Goal: Task Accomplishment & Management: Use online tool/utility

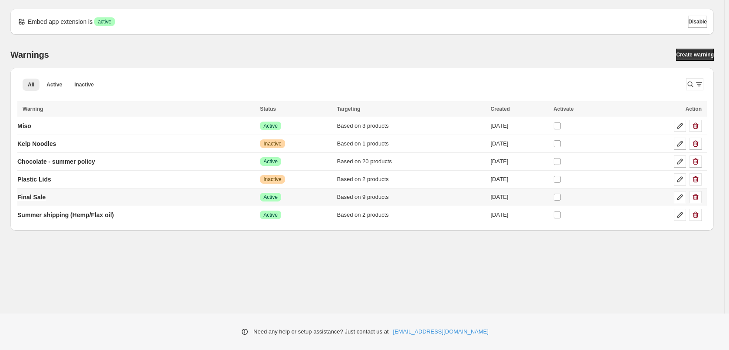
click at [31, 198] on p "Final Sale" at bounding box center [31, 197] width 28 height 9
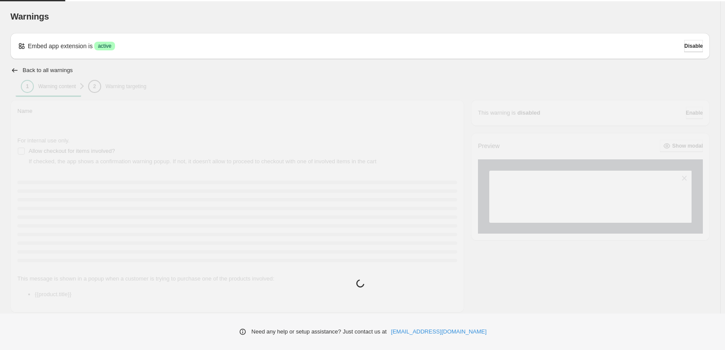
type input "**********"
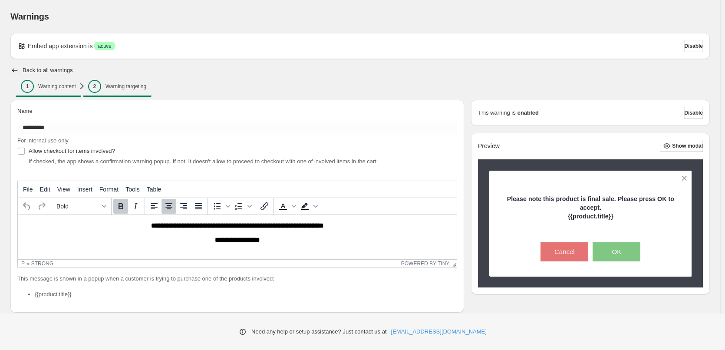
click at [150, 88] on button "2 Warning targeting" at bounding box center [117, 86] width 69 height 12
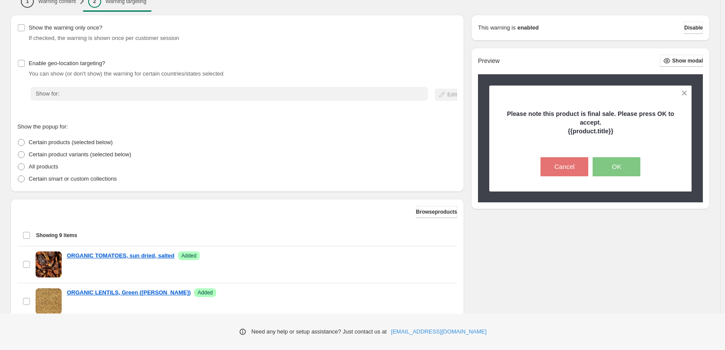
scroll to position [130, 0]
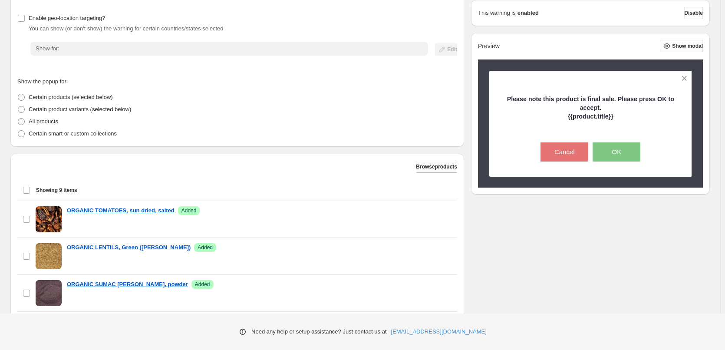
click at [431, 165] on span "Browse products" at bounding box center [436, 166] width 41 height 7
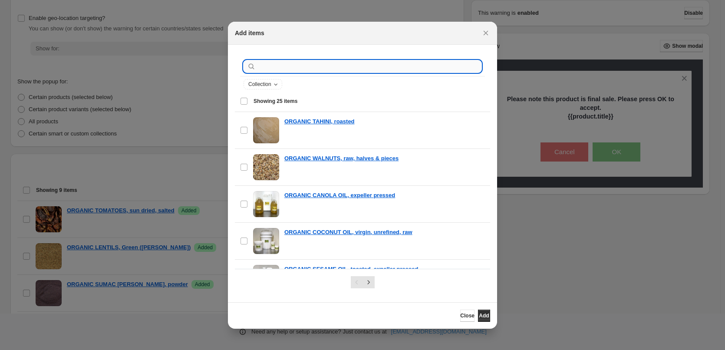
click at [350, 65] on input ":r1k:" at bounding box center [369, 66] width 224 height 12
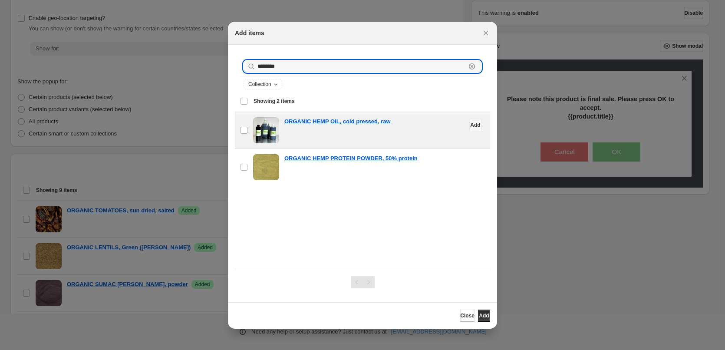
type input "********"
click at [469, 128] on button "Add" at bounding box center [475, 125] width 12 height 12
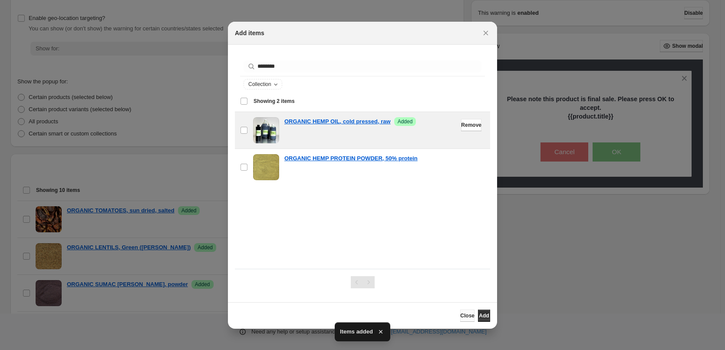
scroll to position [0, 0]
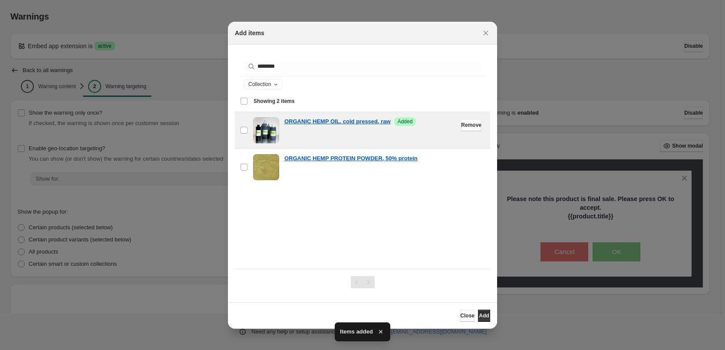
click at [460, 317] on span "Close" at bounding box center [467, 315] width 14 height 7
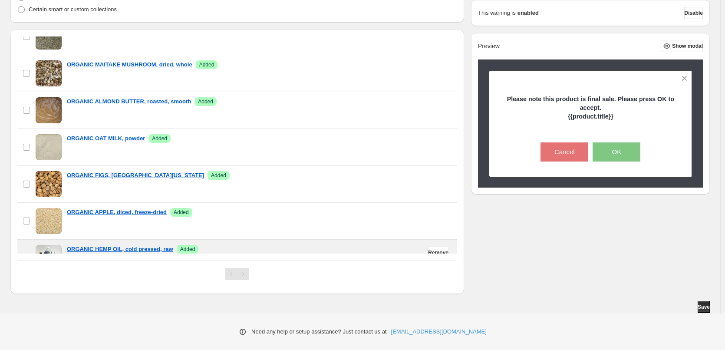
scroll to position [192, 0]
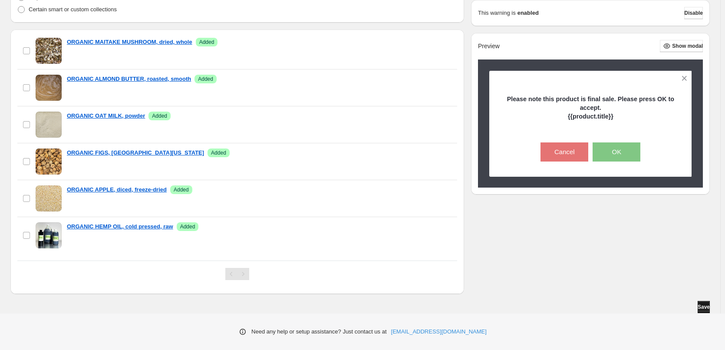
click at [708, 306] on span "Save" at bounding box center [703, 306] width 12 height 7
